Goal: Transaction & Acquisition: Purchase product/service

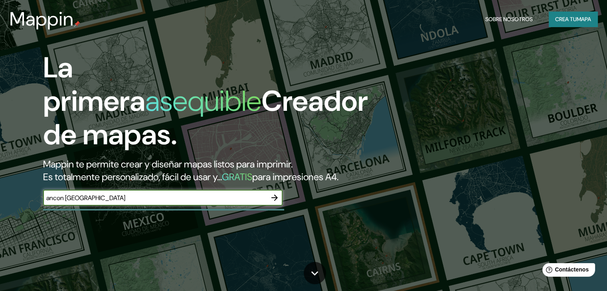
type input "ancon [GEOGRAPHIC_DATA]"
click at [272, 201] on icon "button" at bounding box center [274, 198] width 6 height 6
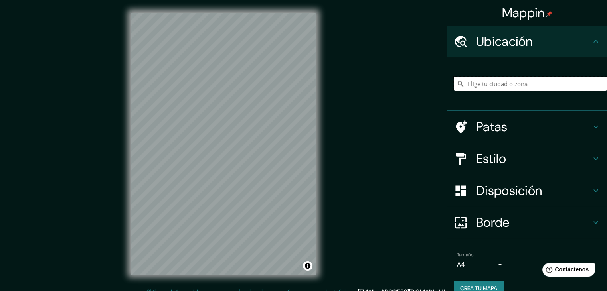
click at [521, 85] on input "Elige tu ciudad o zona" at bounding box center [530, 84] width 153 height 14
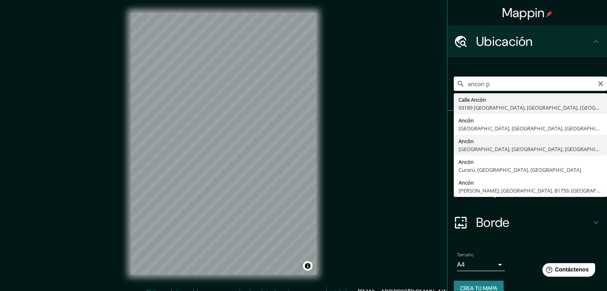
type input "Ancón, [GEOGRAPHIC_DATA], [GEOGRAPHIC_DATA], [GEOGRAPHIC_DATA]"
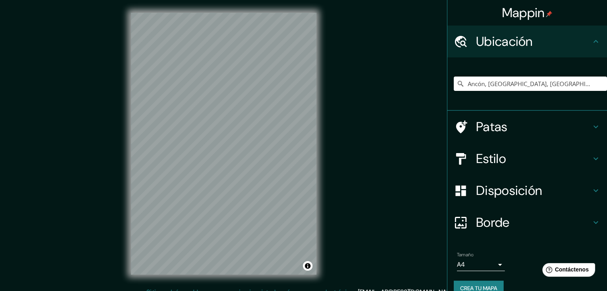
click at [515, 158] on h4 "Estilo" at bounding box center [533, 159] width 115 height 16
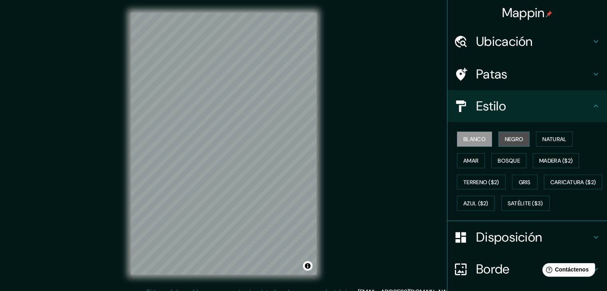
click at [512, 140] on font "Negro" at bounding box center [514, 139] width 19 height 7
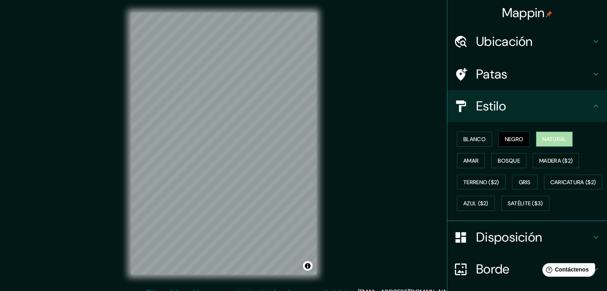
click at [544, 136] on font "Natural" at bounding box center [554, 139] width 24 height 7
click at [498, 160] on font "Bosque" at bounding box center [508, 160] width 22 height 7
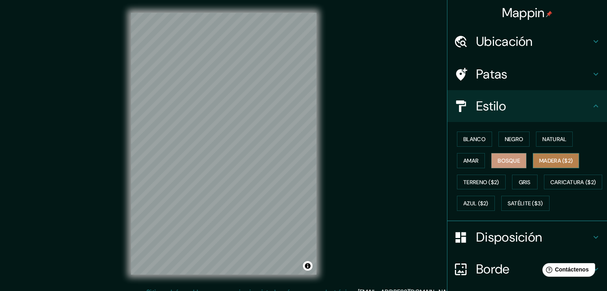
click at [558, 158] on font "Madera ($2)" at bounding box center [556, 160] width 34 height 7
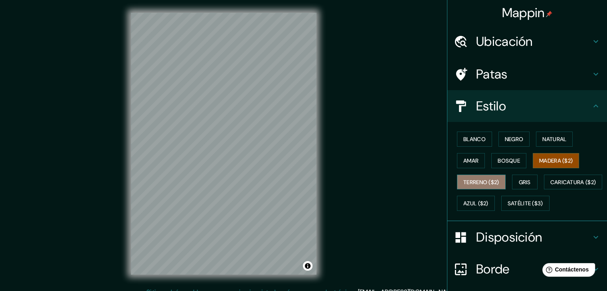
click at [487, 182] on font "Terreno ($2)" at bounding box center [481, 182] width 36 height 7
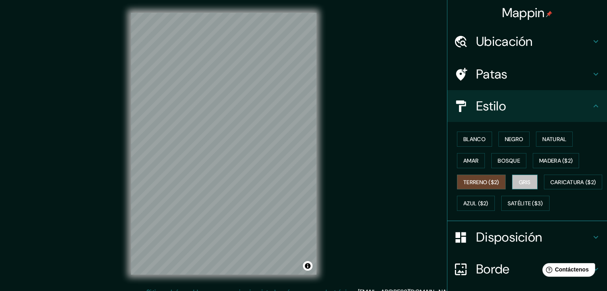
click at [513, 181] on button "Gris" at bounding box center [525, 182] width 26 height 15
click at [488, 200] on font "Azul ($2)" at bounding box center [475, 203] width 25 height 7
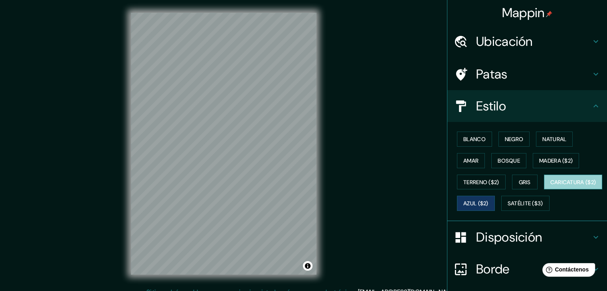
click at [544, 190] on button "Caricatura ($2)" at bounding box center [573, 182] width 59 height 15
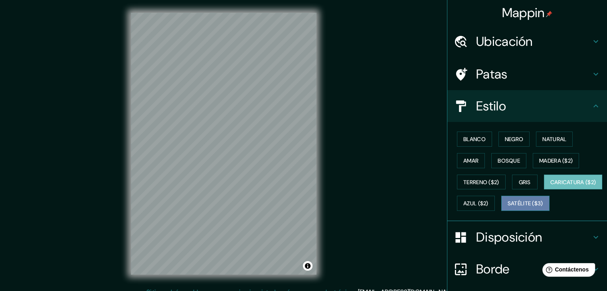
click at [501, 211] on button "Satélite ($3)" at bounding box center [525, 203] width 48 height 15
